Goal: Information Seeking & Learning: Learn about a topic

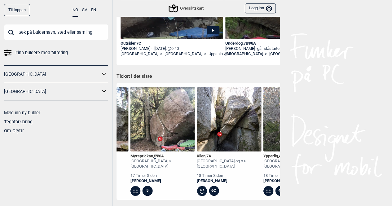
scroll to position [0, 720]
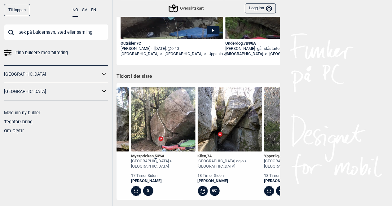
click at [206, 156] on div "Kilen , 7A" at bounding box center [230, 156] width 64 height 5
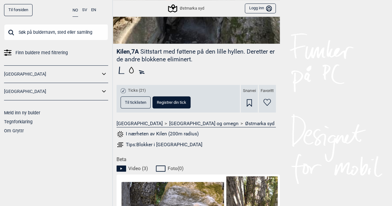
scroll to position [153, 0]
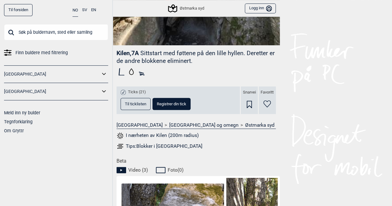
click at [128, 106] on span "Til ticklisten" at bounding box center [135, 104] width 21 height 4
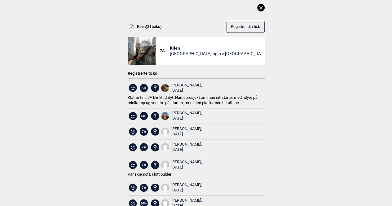
scroll to position [0, 0]
click at [257, 7] on icon at bounding box center [260, 7] width 7 height 7
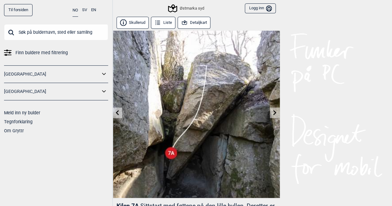
click at [41, 29] on input "text" at bounding box center [56, 32] width 104 height 16
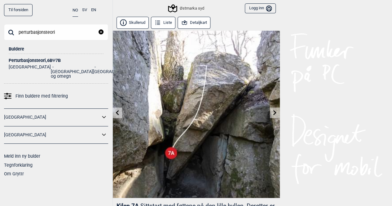
type input "perturbasjonsteori"
click at [38, 59] on div "Perturbasjonsteori , 6B Ψ 7B" at bounding box center [56, 60] width 95 height 5
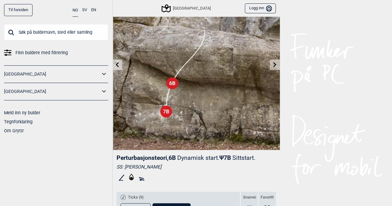
scroll to position [48, 0]
click at [273, 63] on icon at bounding box center [274, 64] width 5 height 5
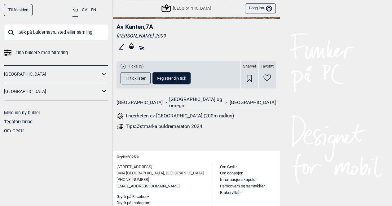
scroll to position [179, 0]
click at [136, 78] on span "Til ticklisten" at bounding box center [135, 78] width 21 height 4
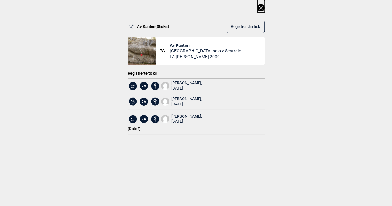
click at [264, 8] on icon at bounding box center [260, 7] width 7 height 7
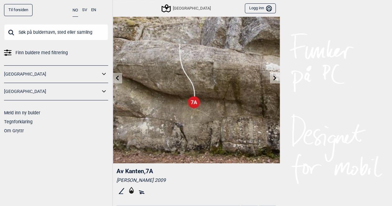
scroll to position [34, 0]
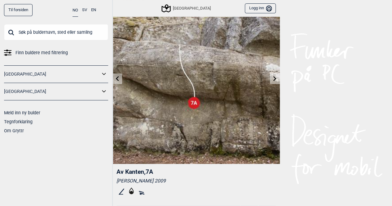
click at [273, 80] on icon at bounding box center [274, 78] width 5 height 5
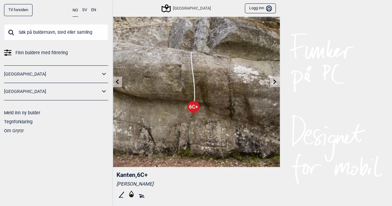
scroll to position [29, 0]
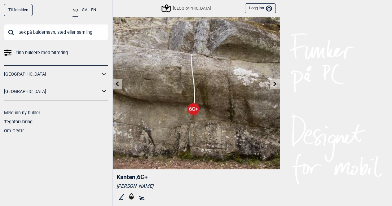
click at [275, 81] on icon at bounding box center [274, 83] width 5 height 5
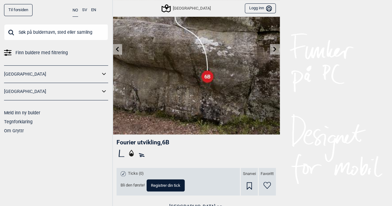
scroll to position [57, 0]
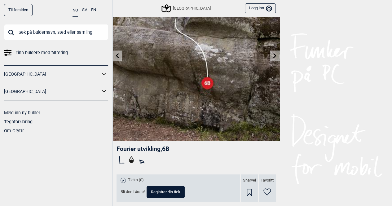
click at [119, 55] on icon at bounding box center [117, 55] width 5 height 5
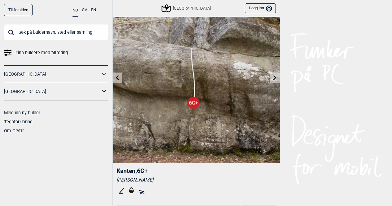
scroll to position [33, 0]
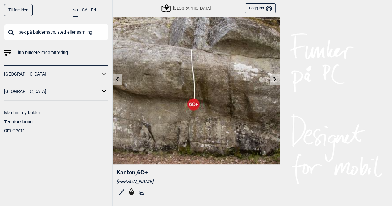
click at [119, 78] on icon at bounding box center [117, 78] width 5 height 5
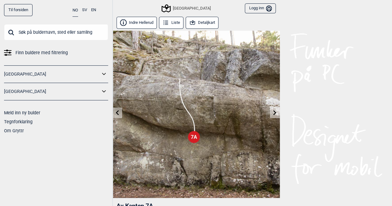
click at [26, 38] on input "text" at bounding box center [56, 32] width 104 height 16
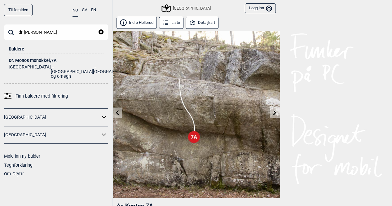
type input "dr [PERSON_NAME]"
click at [33, 58] on div "Dr. Monos monokkel , 7A" at bounding box center [56, 60] width 95 height 5
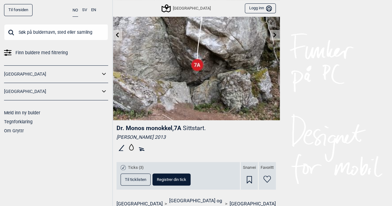
scroll to position [133, 0]
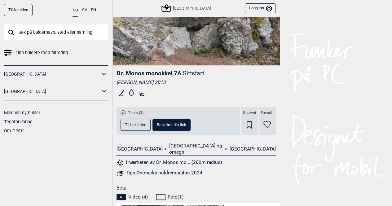
click at [140, 123] on span "Til ticklisten" at bounding box center [135, 125] width 21 height 4
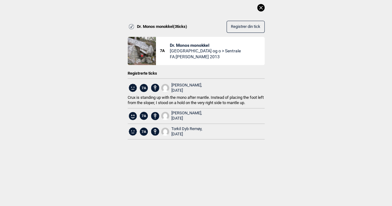
click at [262, 8] on icon at bounding box center [260, 7] width 3 height 3
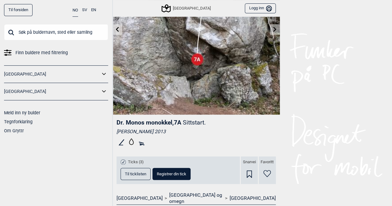
scroll to position [83, 0]
click at [170, 7] on icon at bounding box center [165, 8] width 9 height 8
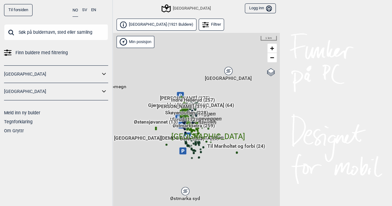
click at [196, 131] on span "[GEOGRAPHIC_DATA]" at bounding box center [208, 131] width 74 height 0
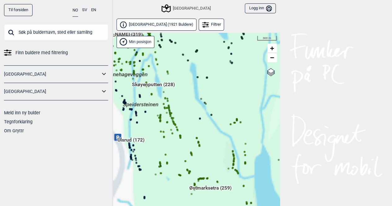
drag, startPoint x: 192, startPoint y: 93, endPoint x: 207, endPoint y: 107, distance: 21.0
click at [207, 107] on div "Hallingdal Gol [PERSON_NAME] Kolomoen [GEOGRAPHIC_DATA] [GEOGRAPHIC_DATA] [GEOG…" at bounding box center [195, 127] width 167 height 189
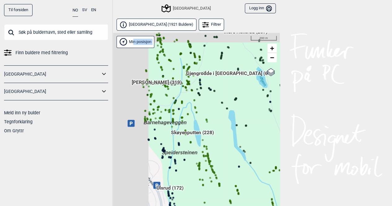
drag, startPoint x: 179, startPoint y: 89, endPoint x: 218, endPoint y: 137, distance: 61.8
click at [218, 137] on div "Hallingdal Gol [PERSON_NAME] Kolomoen [GEOGRAPHIC_DATA] [GEOGRAPHIC_DATA] [GEOG…" at bounding box center [195, 127] width 167 height 189
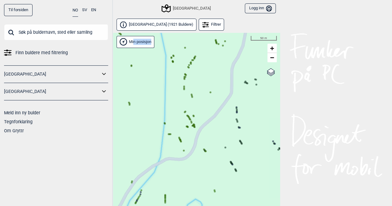
drag, startPoint x: 187, startPoint y: 70, endPoint x: 185, endPoint y: 98, distance: 28.6
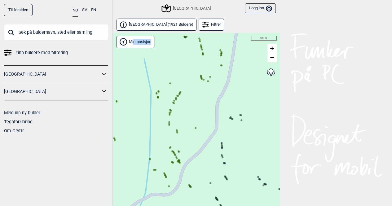
drag, startPoint x: 202, startPoint y: 81, endPoint x: 187, endPoint y: 118, distance: 39.8
click at [187, 118] on div "Hallingdal Gol [PERSON_NAME] Kolomoen [GEOGRAPHIC_DATA] [GEOGRAPHIC_DATA] [GEOG…" at bounding box center [195, 127] width 167 height 189
click at [177, 97] on circle at bounding box center [177, 97] width 2 height 2
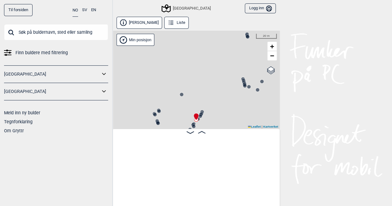
scroll to position [0, 10308]
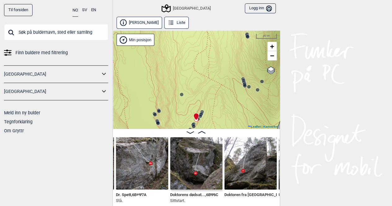
click at [245, 81] on icon at bounding box center [244, 83] width 5 height 5
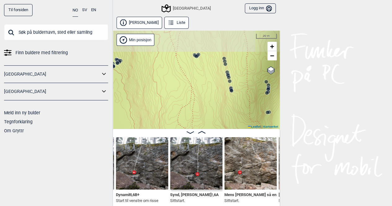
drag, startPoint x: 237, startPoint y: 62, endPoint x: 220, endPoint y: 120, distance: 60.4
click at [220, 120] on div "Speidersteinen Barnehageveggen Cowboyveggen Bølerveggen [GEOGRAPHIC_DATA]" at bounding box center [195, 80] width 167 height 98
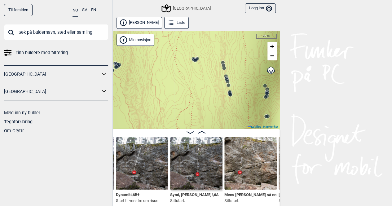
click at [230, 94] on circle at bounding box center [230, 95] width 4 height 4
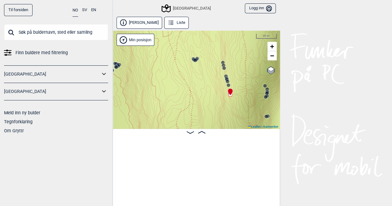
scroll to position [0, 6488]
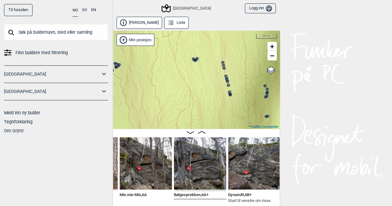
scroll to position [0, 6597]
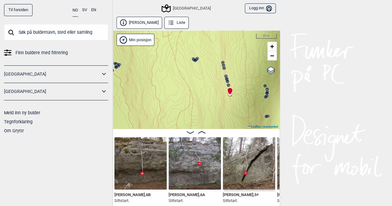
scroll to position [0, 6371]
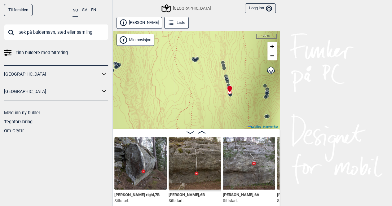
scroll to position [0, 6330]
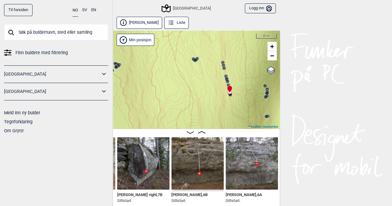
click at [158, 169] on img at bounding box center [143, 163] width 52 height 52
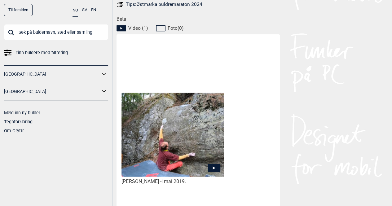
scroll to position [309, 0]
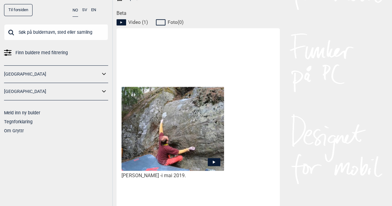
click at [217, 158] on icon at bounding box center [213, 162] width 13 height 8
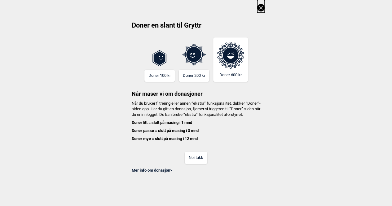
click at [198, 164] on button "Nei takk" at bounding box center [196, 158] width 23 height 12
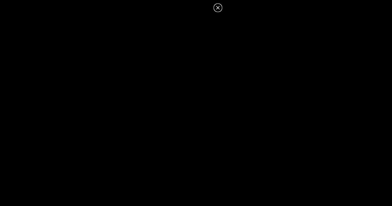
scroll to position [346, 0]
click at [217, 8] on icon at bounding box center [217, 7] width 3 height 3
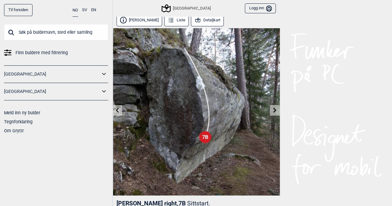
scroll to position [0, 0]
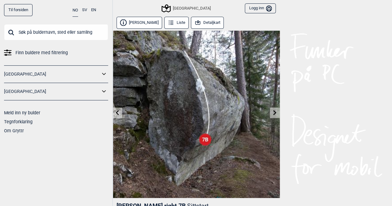
click at [197, 22] on button "Detaljkart" at bounding box center [207, 23] width 33 height 12
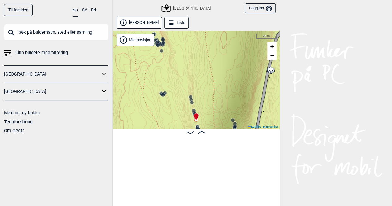
scroll to position [0, 6279]
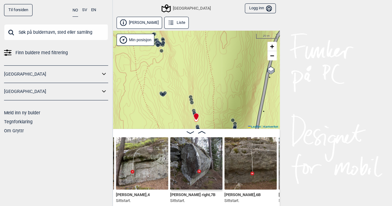
click at [191, 102] on circle at bounding box center [192, 103] width 4 height 4
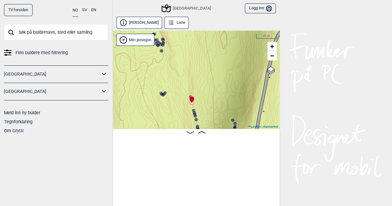
scroll to position [0, 6017]
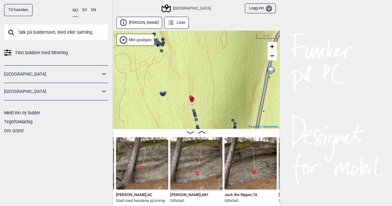
click at [163, 94] on circle at bounding box center [163, 95] width 4 height 4
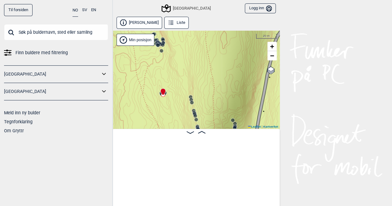
scroll to position [0, 5756]
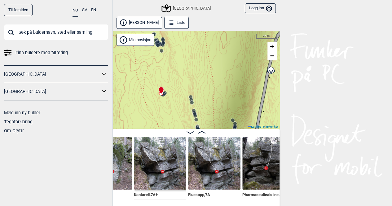
scroll to position [0, 5688]
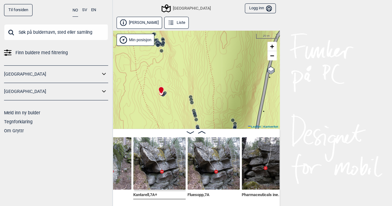
click at [205, 169] on img at bounding box center [213, 163] width 52 height 52
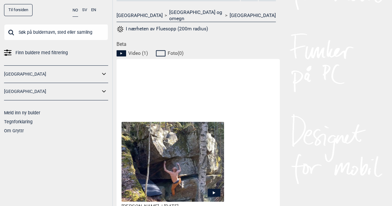
scroll to position [341, 0]
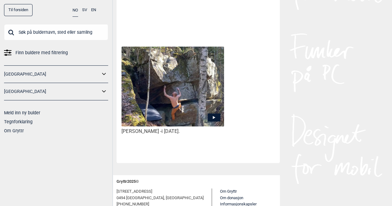
click at [212, 113] on icon at bounding box center [213, 117] width 13 height 8
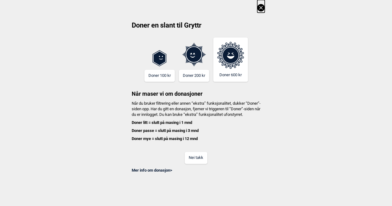
click at [201, 162] on button "Nei takk" at bounding box center [196, 158] width 23 height 12
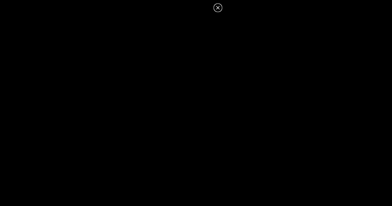
click at [215, 5] on icon at bounding box center [217, 7] width 7 height 7
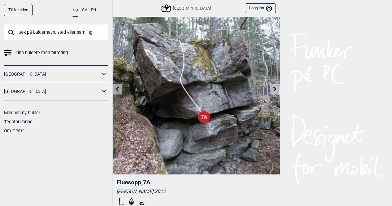
scroll to position [0, 0]
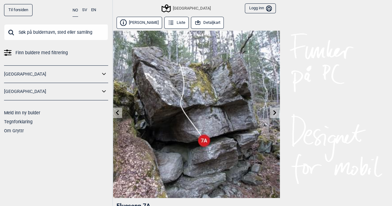
click at [120, 111] on link at bounding box center [117, 113] width 10 height 10
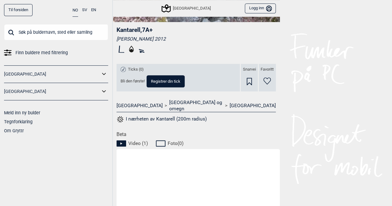
scroll to position [268, 0]
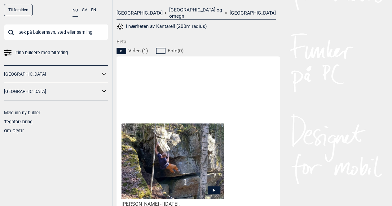
click at [214, 186] on icon at bounding box center [213, 190] width 13 height 8
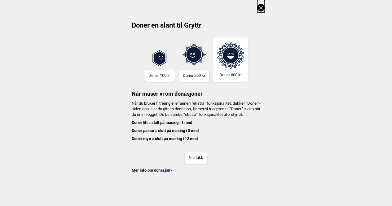
click at [202, 164] on button "Nei takk" at bounding box center [196, 158] width 23 height 12
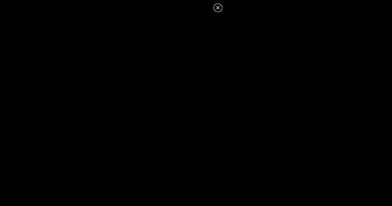
click at [218, 8] on icon at bounding box center [217, 7] width 3 height 3
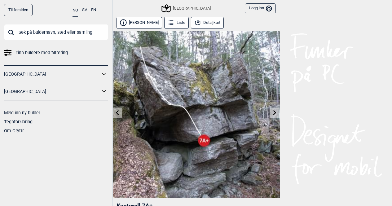
scroll to position [268, 0]
